Goal: Task Accomplishment & Management: Use online tool/utility

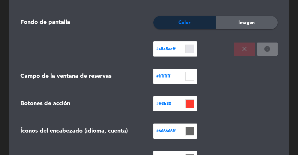
scroll to position [131, 0]
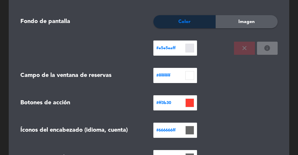
click at [199, 24] on div "Color" at bounding box center [184, 21] width 62 height 13
click at [239, 22] on span "Imagen" at bounding box center [247, 22] width 16 height 8
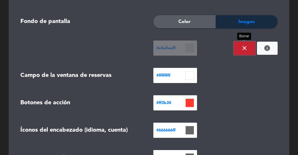
click at [245, 47] on icon "close" at bounding box center [244, 48] width 7 height 7
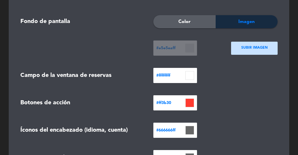
click at [247, 47] on ngx-dropzone-label "SUBIR IMAGEN" at bounding box center [254, 48] width 27 height 6
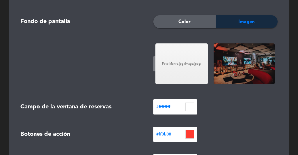
scroll to position [308, 0]
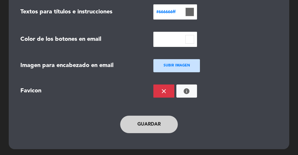
click at [164, 125] on button "Guardar" at bounding box center [149, 124] width 58 height 17
click at [159, 91] on button "close" at bounding box center [163, 90] width 21 height 13
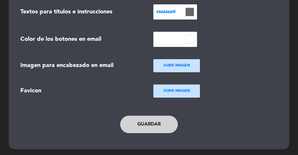
click at [158, 129] on button "Guardar" at bounding box center [149, 124] width 58 height 17
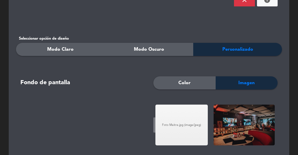
scroll to position [0, 0]
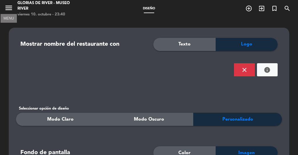
click at [9, 9] on icon "menu" at bounding box center [8, 7] width 9 height 9
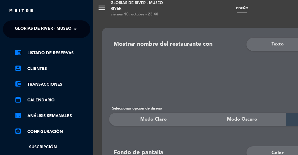
click at [105, 4] on div "menu Glorias de River - [GEOGRAPHIC_DATA] viernes 10. octubre - 23:40 Diseño ad…" at bounding box center [242, 77] width 298 height 155
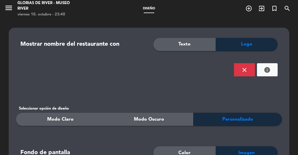
click at [50, 2] on div "Glorias de River - Museo River" at bounding box center [43, 5] width 53 height 11
click at [9, 10] on icon "menu" at bounding box center [8, 7] width 9 height 9
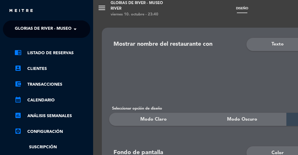
click at [17, 10] on img at bounding box center [21, 11] width 25 height 4
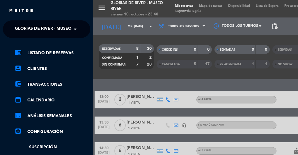
click at [102, 8] on div "menu Glorias de River - [GEOGRAPHIC_DATA] viernes 10. octubre - 23:40 Mis reser…" at bounding box center [242, 77] width 298 height 155
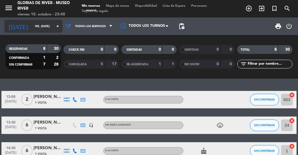
click at [55, 28] on icon "arrow_drop_down" at bounding box center [57, 26] width 7 height 7
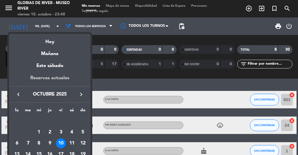
click at [53, 78] on div "Reservas actuales" at bounding box center [50, 80] width 82 height 12
